Goal: Task Accomplishment & Management: Manage account settings

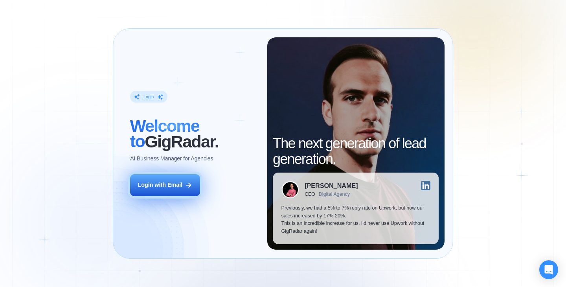
click at [177, 179] on button "Login with Email" at bounding box center [165, 185] width 70 height 22
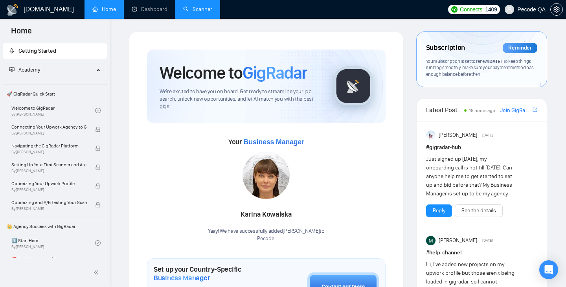
click at [206, 8] on link "Scanner" at bounding box center [197, 9] width 29 height 7
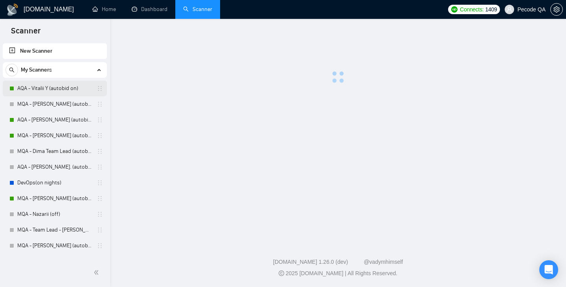
click at [53, 89] on link "AQA - Vitalii Y (autobid on)" at bounding box center [54, 89] width 75 height 16
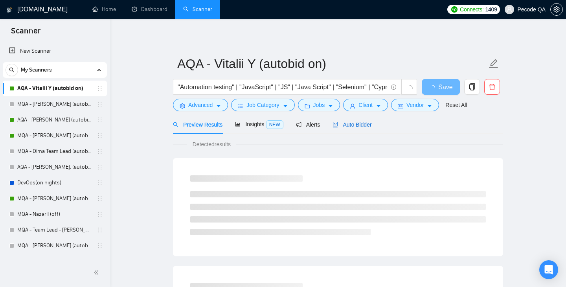
click at [353, 125] on span "Auto Bidder" at bounding box center [352, 124] width 39 height 6
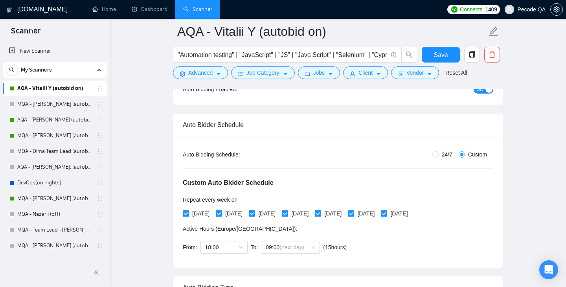
scroll to position [97, 0]
click at [36, 137] on link "MQA - [PERSON_NAME] (autobid on)" at bounding box center [54, 136] width 75 height 16
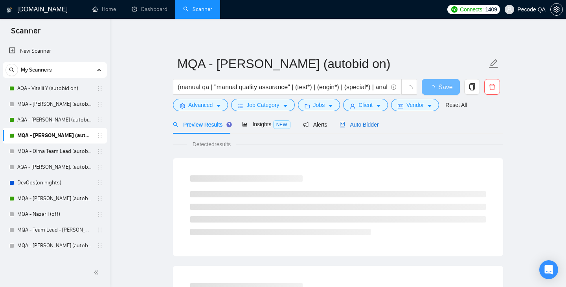
click at [364, 125] on span "Auto Bidder" at bounding box center [359, 124] width 39 height 6
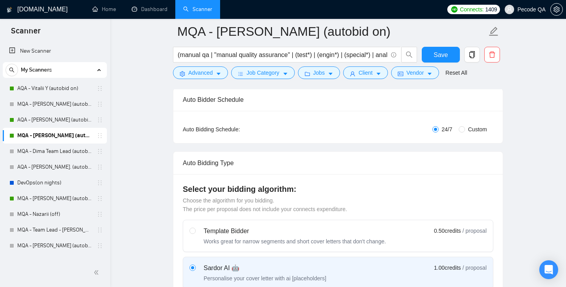
scroll to position [122, 0]
click at [40, 120] on link "AQA - [PERSON_NAME] (autobid on)" at bounding box center [54, 120] width 75 height 16
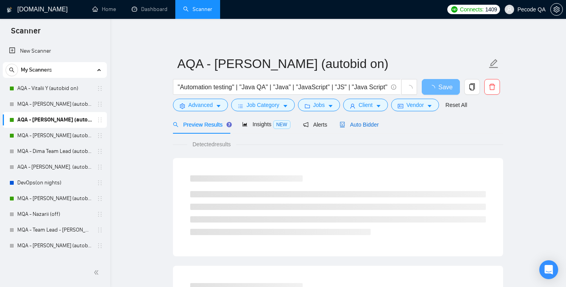
click at [368, 126] on span "Auto Bidder" at bounding box center [359, 124] width 39 height 6
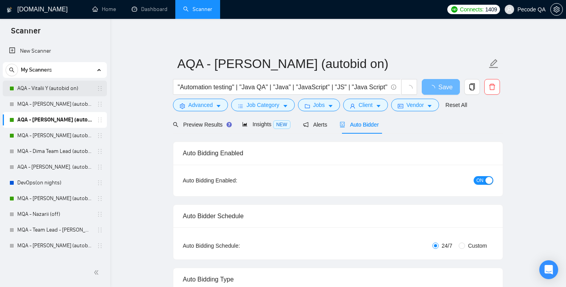
click at [40, 84] on link "AQA - Vitalii Y (autobid on)" at bounding box center [54, 89] width 75 height 16
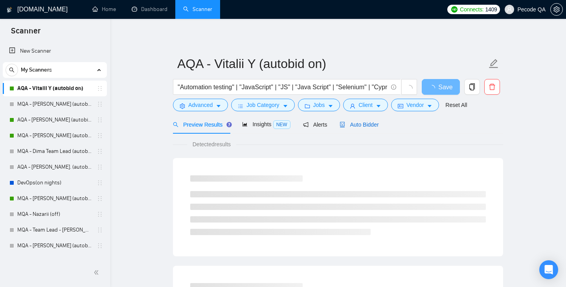
click at [359, 129] on div "Auto Bidder" at bounding box center [359, 124] width 39 height 9
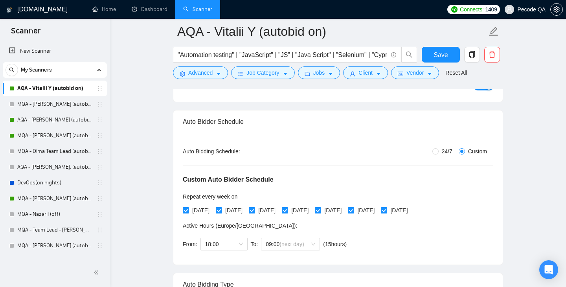
scroll to position [105, 0]
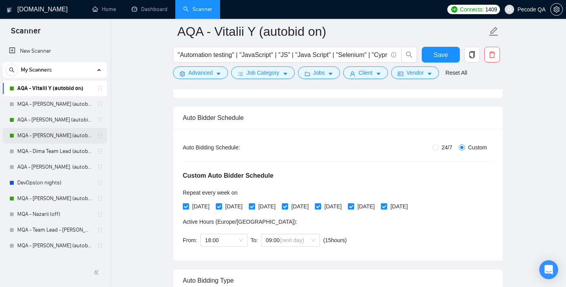
click at [30, 137] on link "MQA - [PERSON_NAME] (autobid on)" at bounding box center [54, 136] width 75 height 16
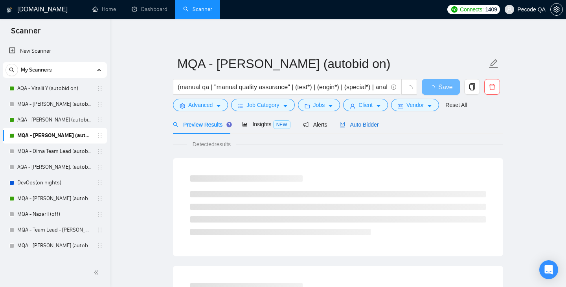
click at [361, 124] on span "Auto Bidder" at bounding box center [359, 124] width 39 height 6
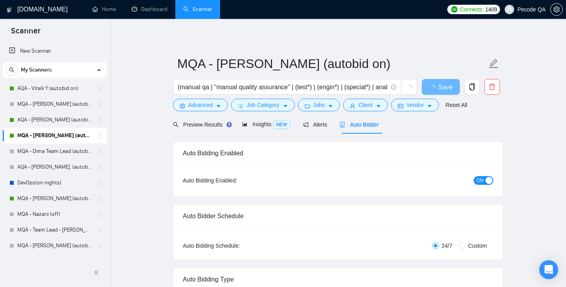
checkbox input "true"
